Goal: Task Accomplishment & Management: Use online tool/utility

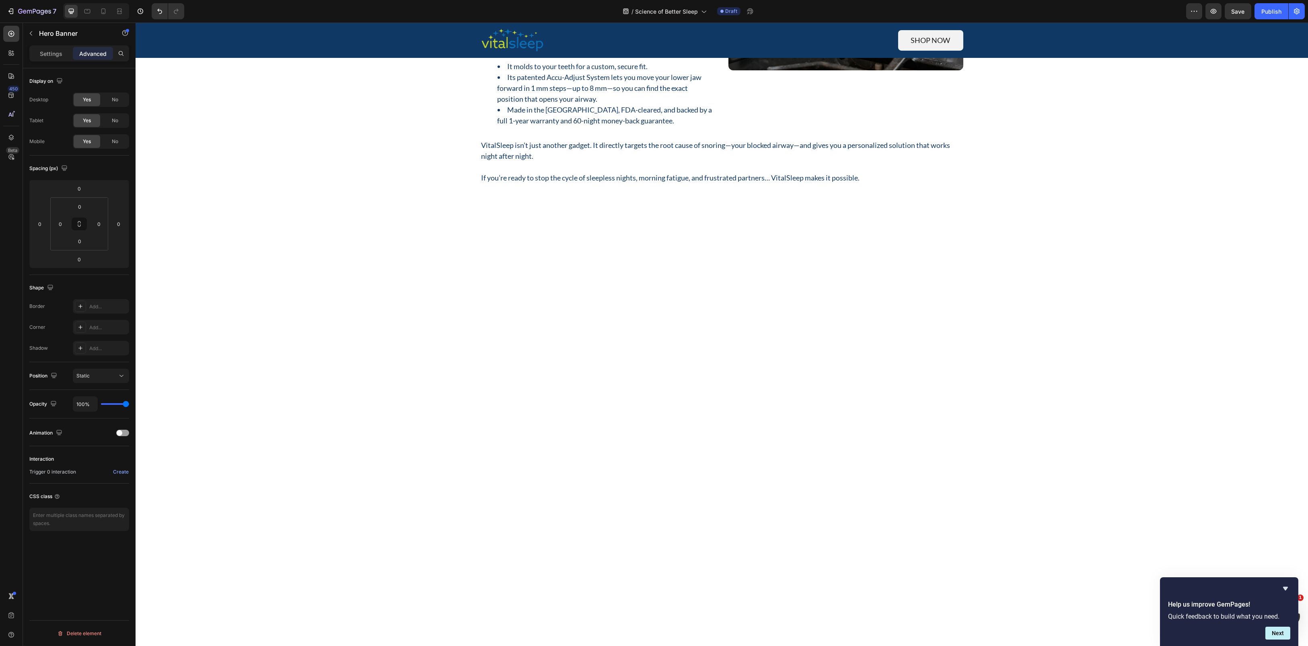
scroll to position [1358, 0]
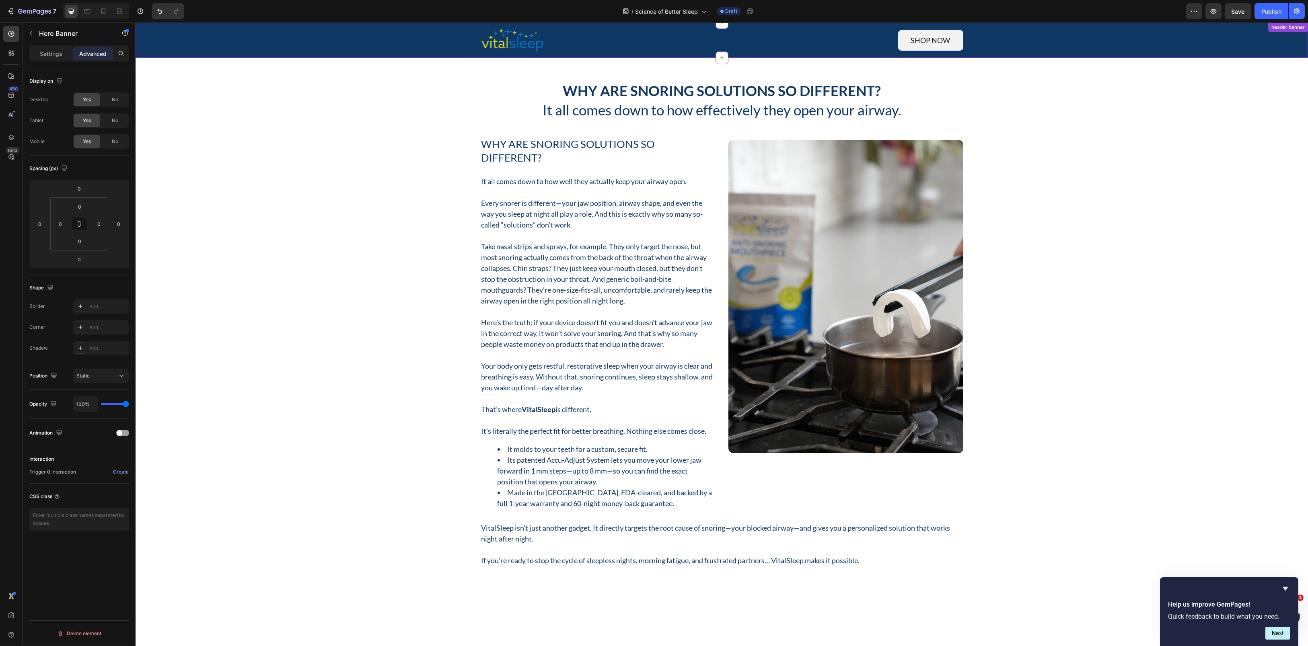
click at [313, 33] on div "Image Shop now Button Row" at bounding box center [722, 40] width 1160 height 26
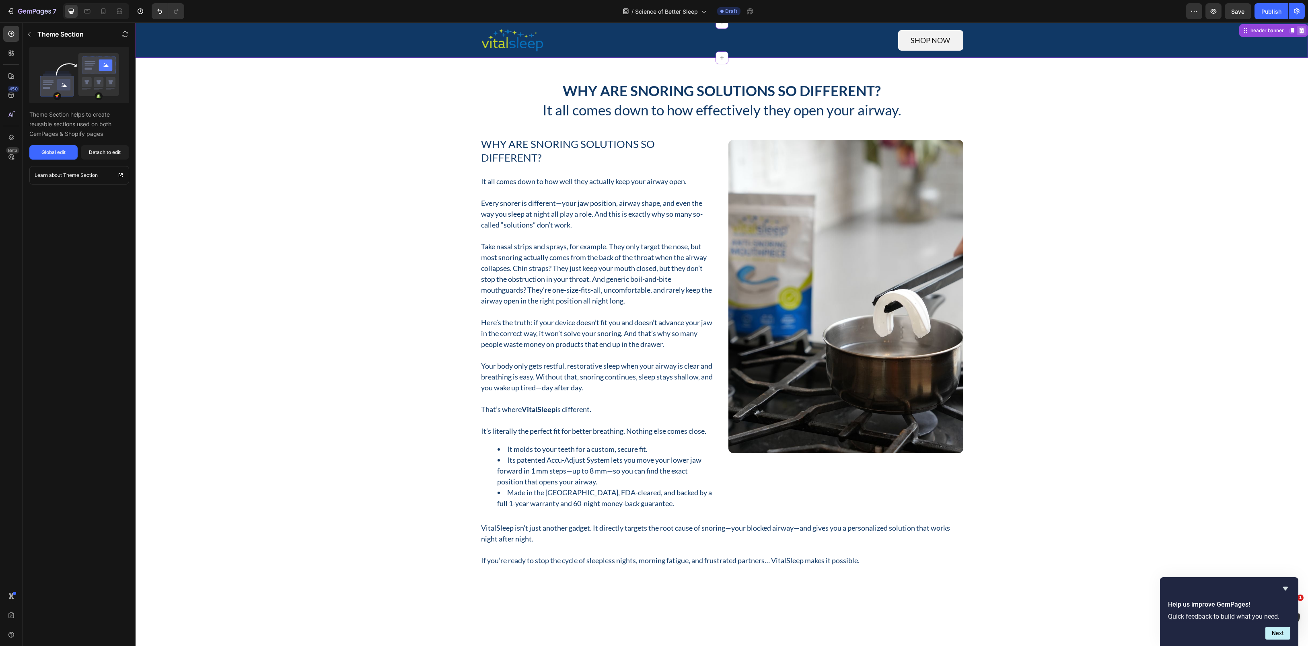
click at [1299, 30] on icon at bounding box center [1301, 31] width 5 height 6
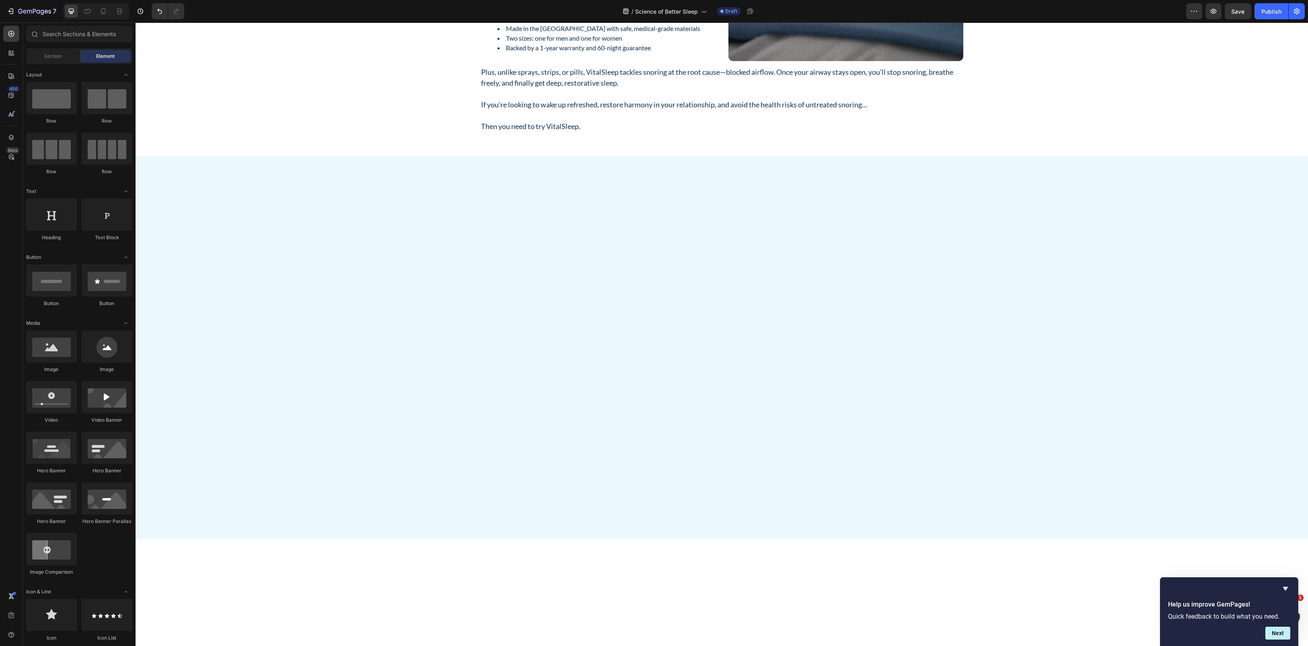
scroll to position [0, 0]
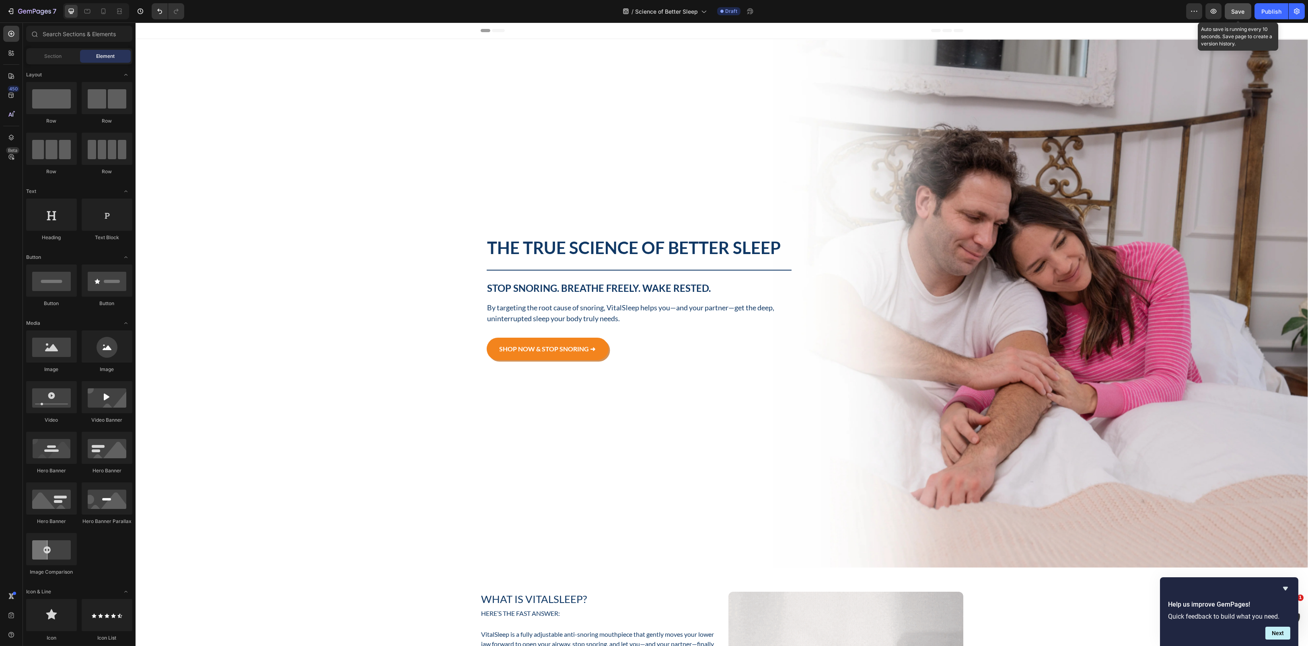
click at [1236, 10] on span "Save" at bounding box center [1237, 11] width 13 height 7
click at [105, 16] on div at bounding box center [103, 11] width 13 height 13
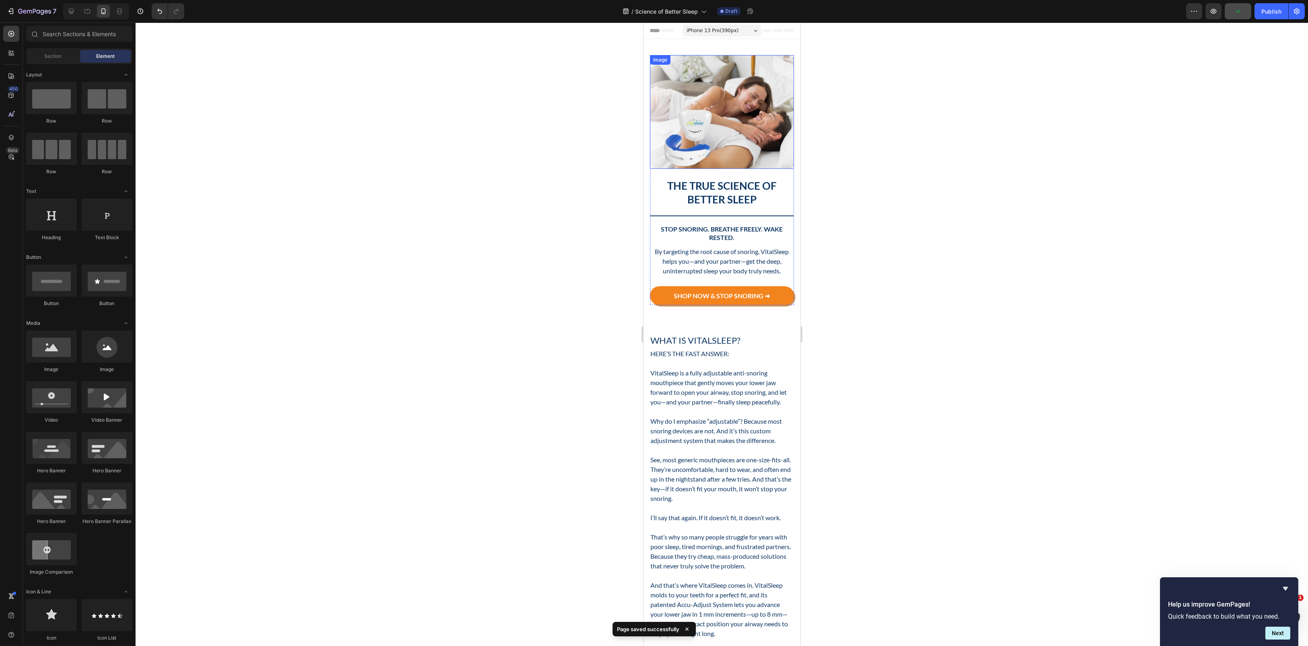
click at [742, 105] on img at bounding box center [721, 112] width 144 height 114
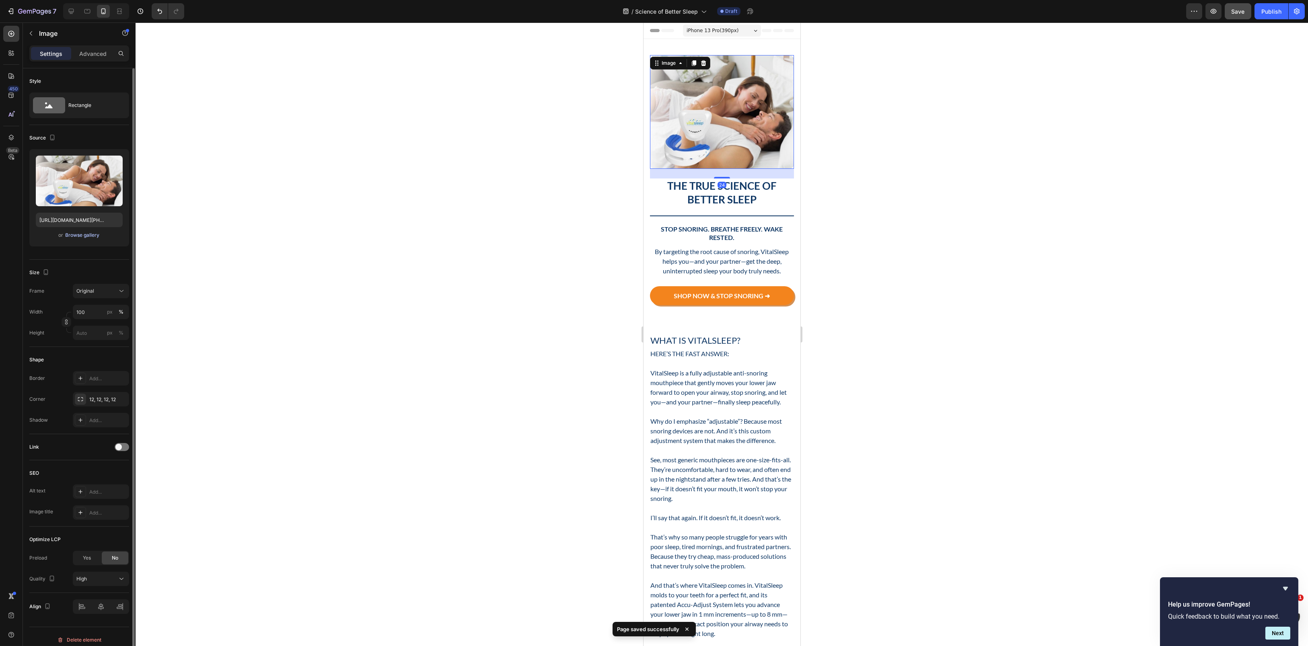
click at [65, 234] on button "Browse gallery" at bounding box center [82, 235] width 35 height 8
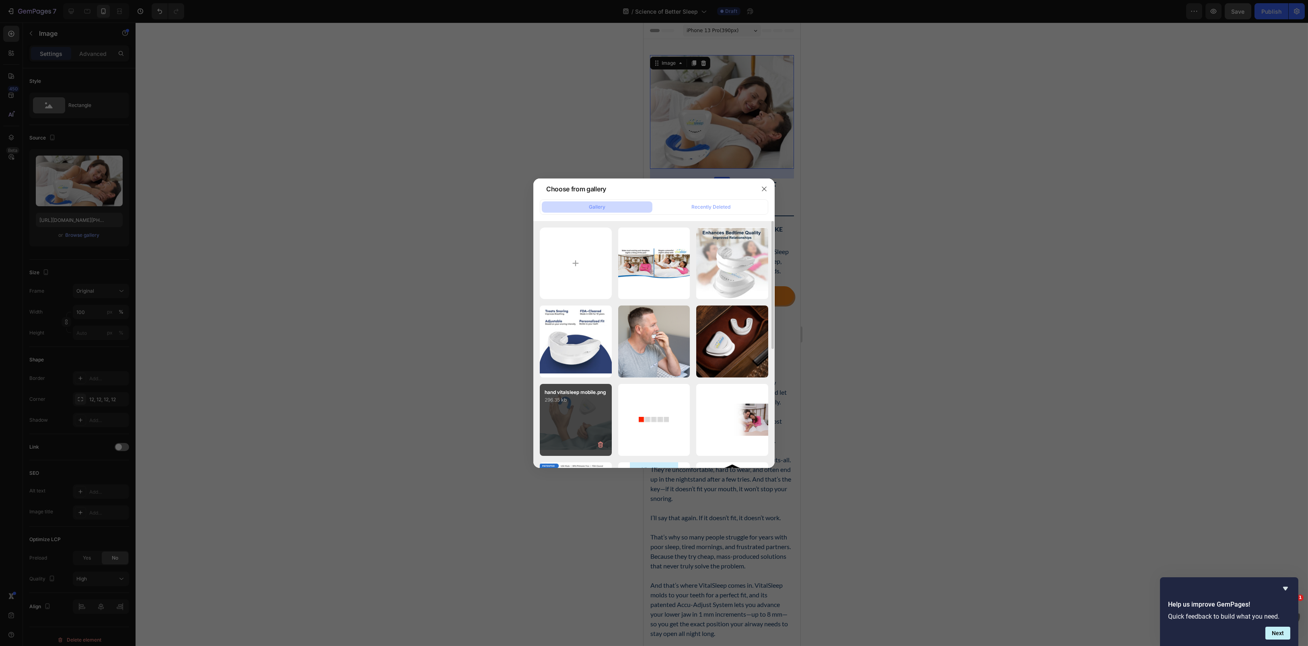
click at [584, 413] on div "hand vitalsleep mobile.png 296.35 kb" at bounding box center [576, 420] width 72 height 72
type input "[URL][DOMAIN_NAME]"
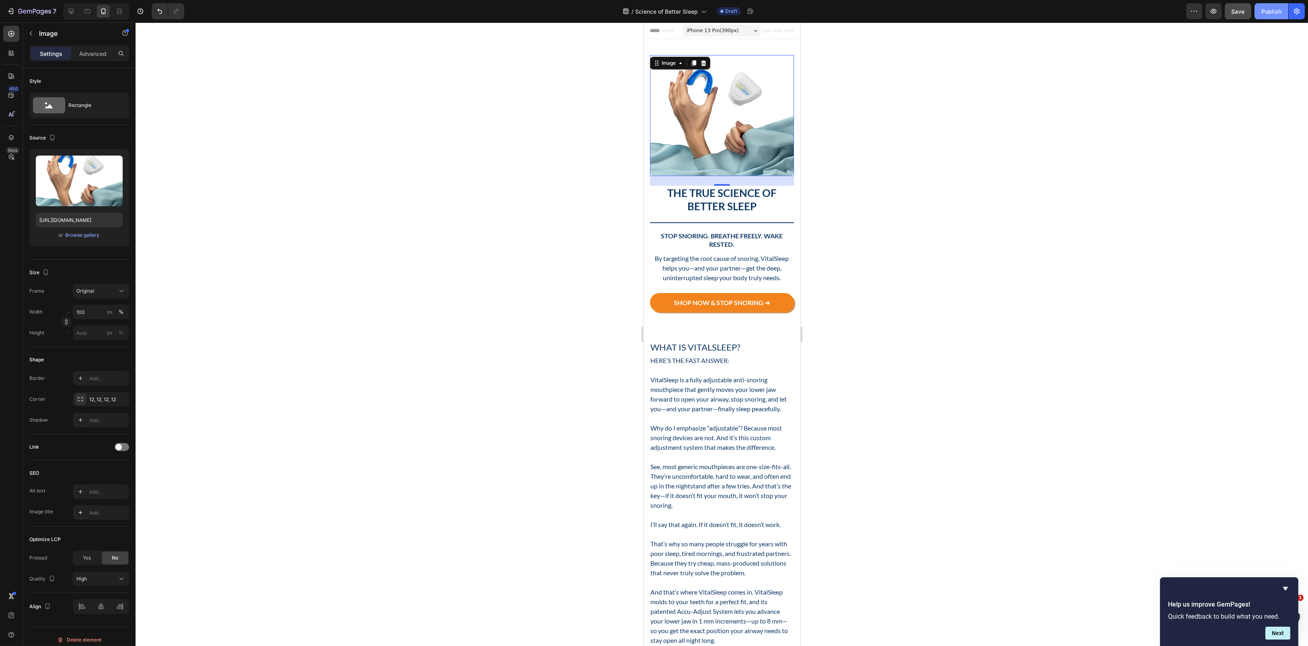
click at [1265, 15] on div "Publish" at bounding box center [1271, 11] width 20 height 8
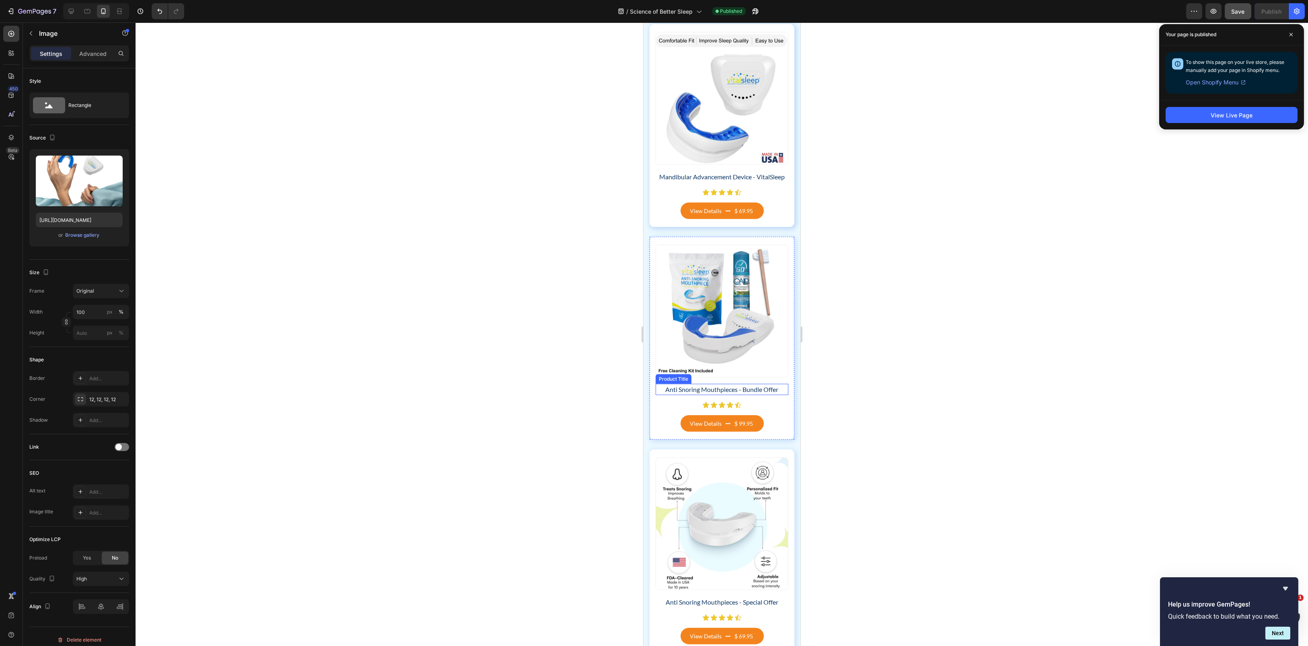
scroll to position [6104, 0]
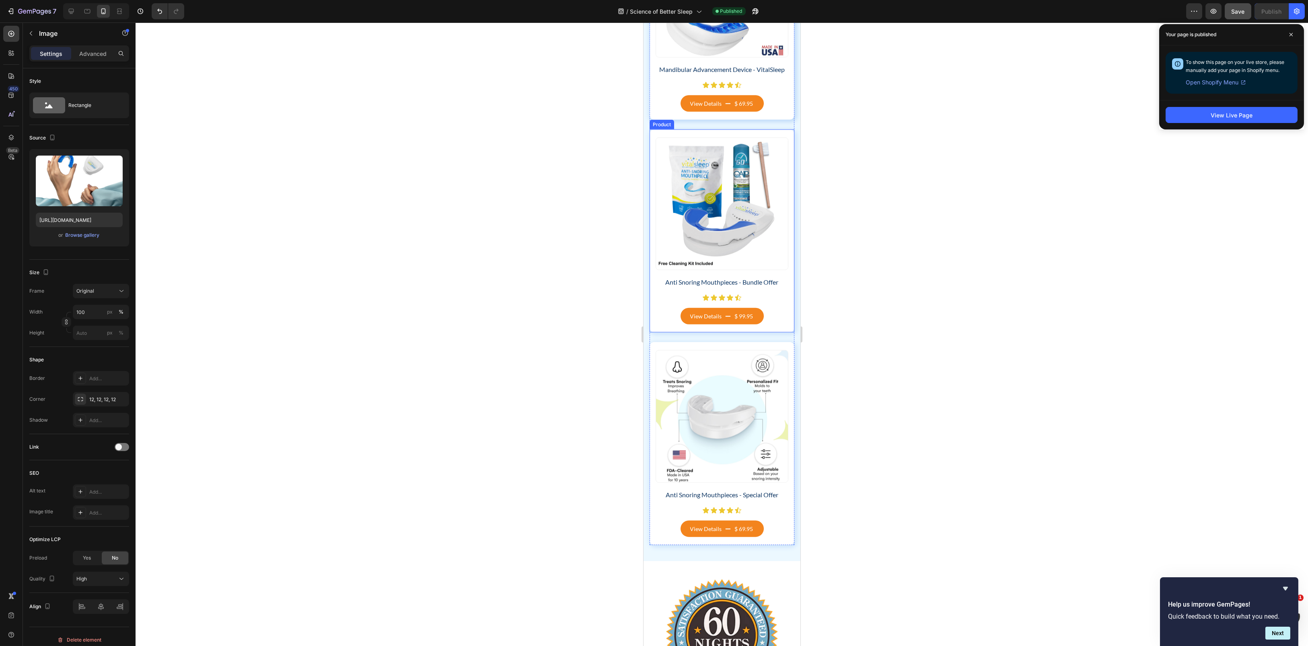
click at [651, 152] on div "Product Images Anti Snoring Mouthpieces - Bundle Offer Product Title Icon Icon …" at bounding box center [721, 230] width 145 height 203
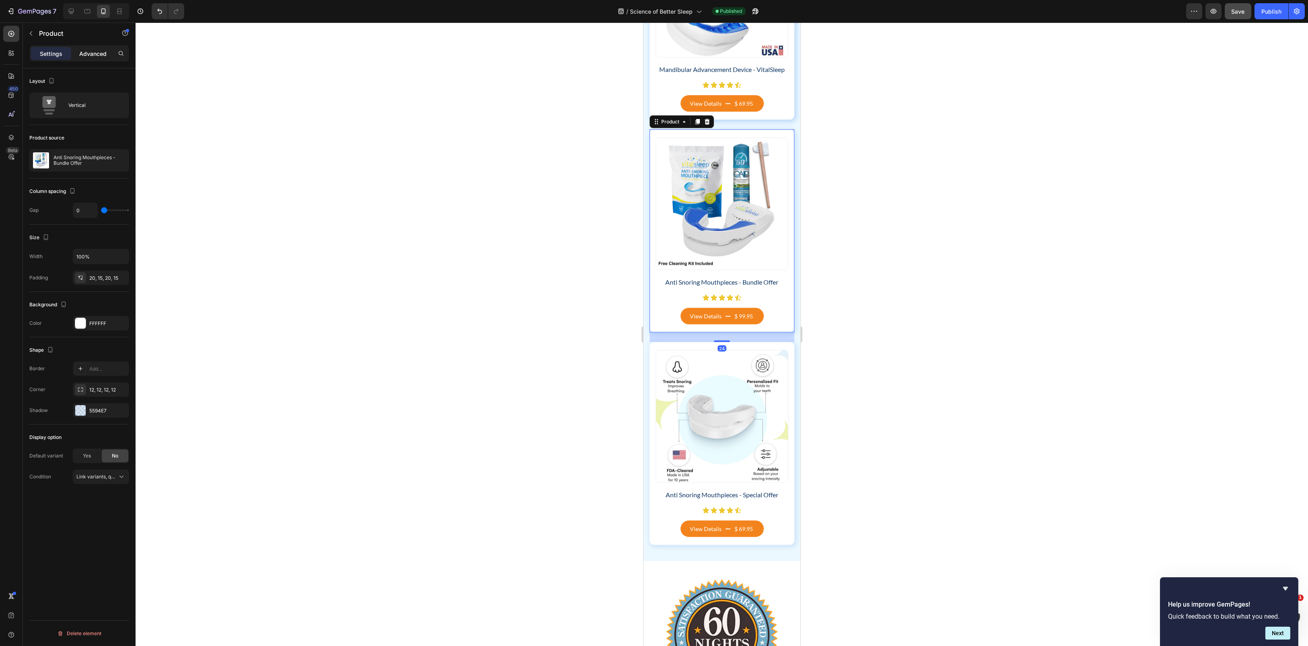
click at [97, 58] on div "Advanced" at bounding box center [93, 53] width 40 height 13
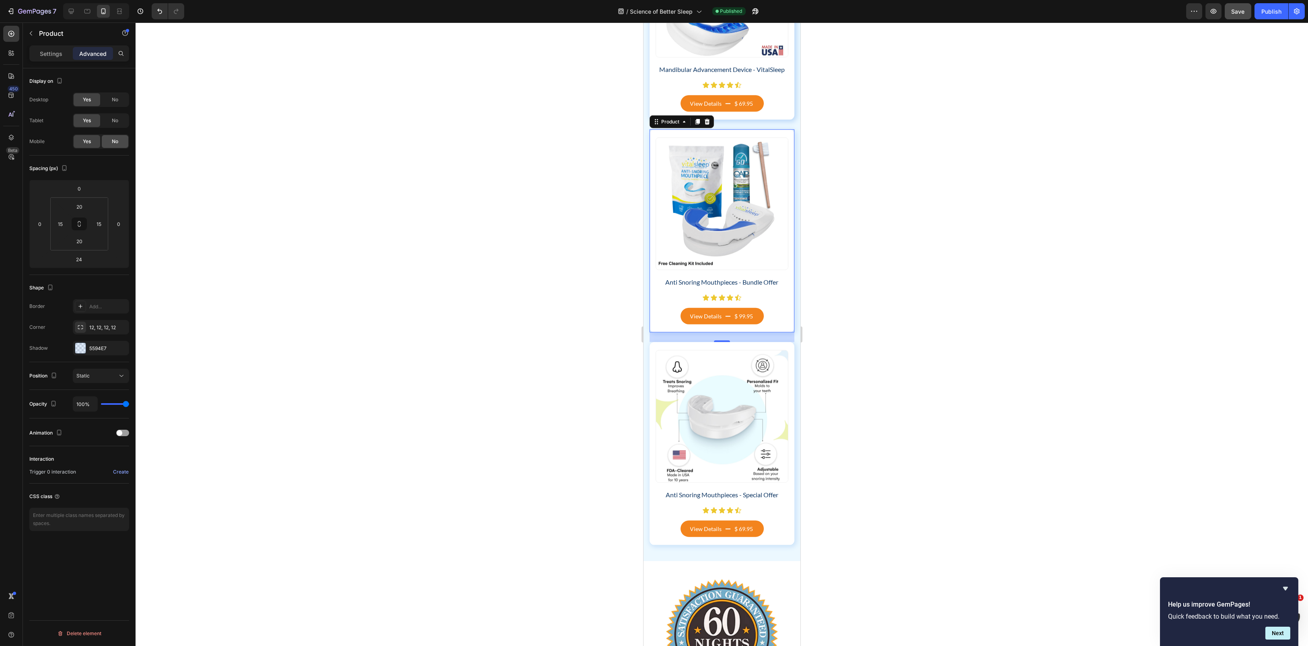
click at [118, 143] on div "No" at bounding box center [115, 141] width 27 height 13
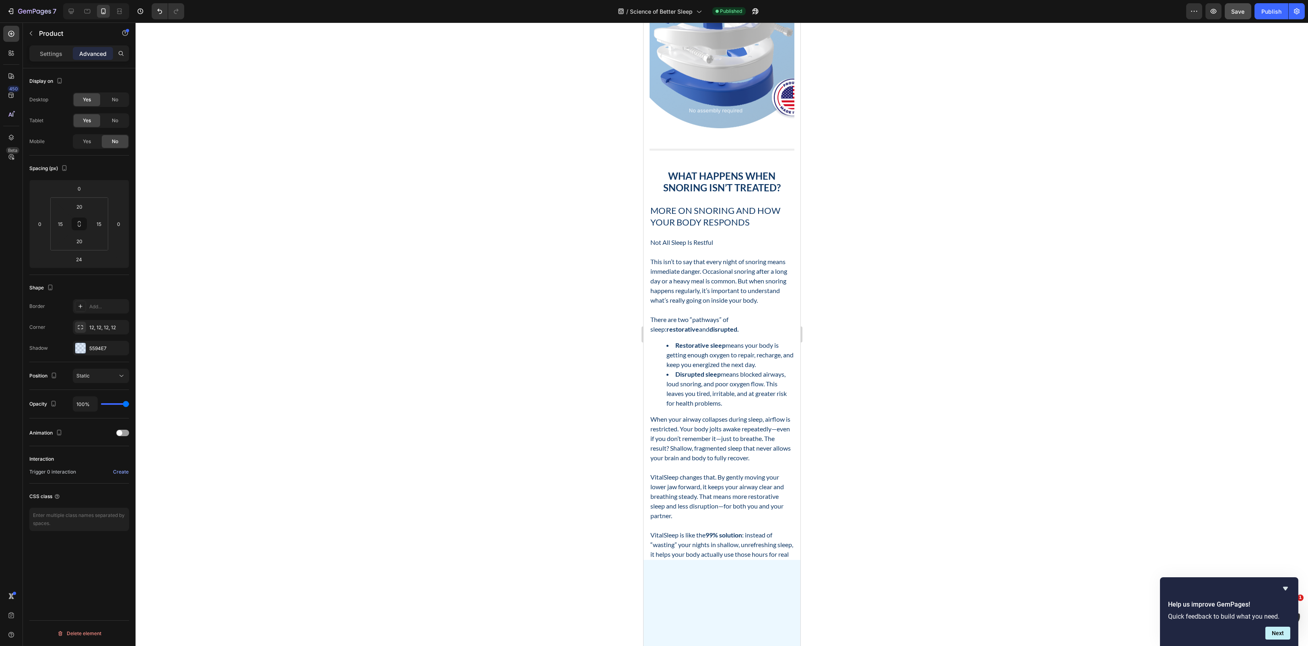
scroll to position [4495, 0]
